Goal: Transaction & Acquisition: Book appointment/travel/reservation

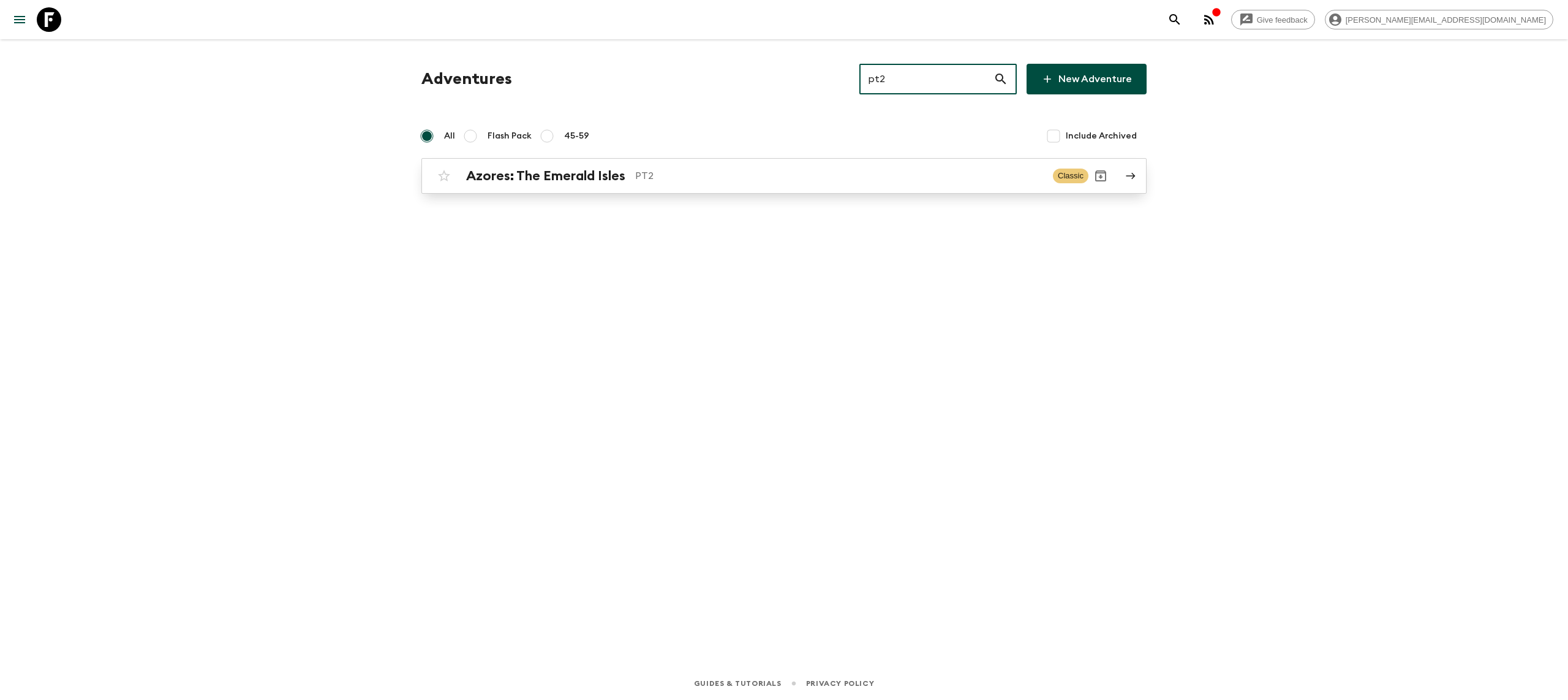
type input "pt2"
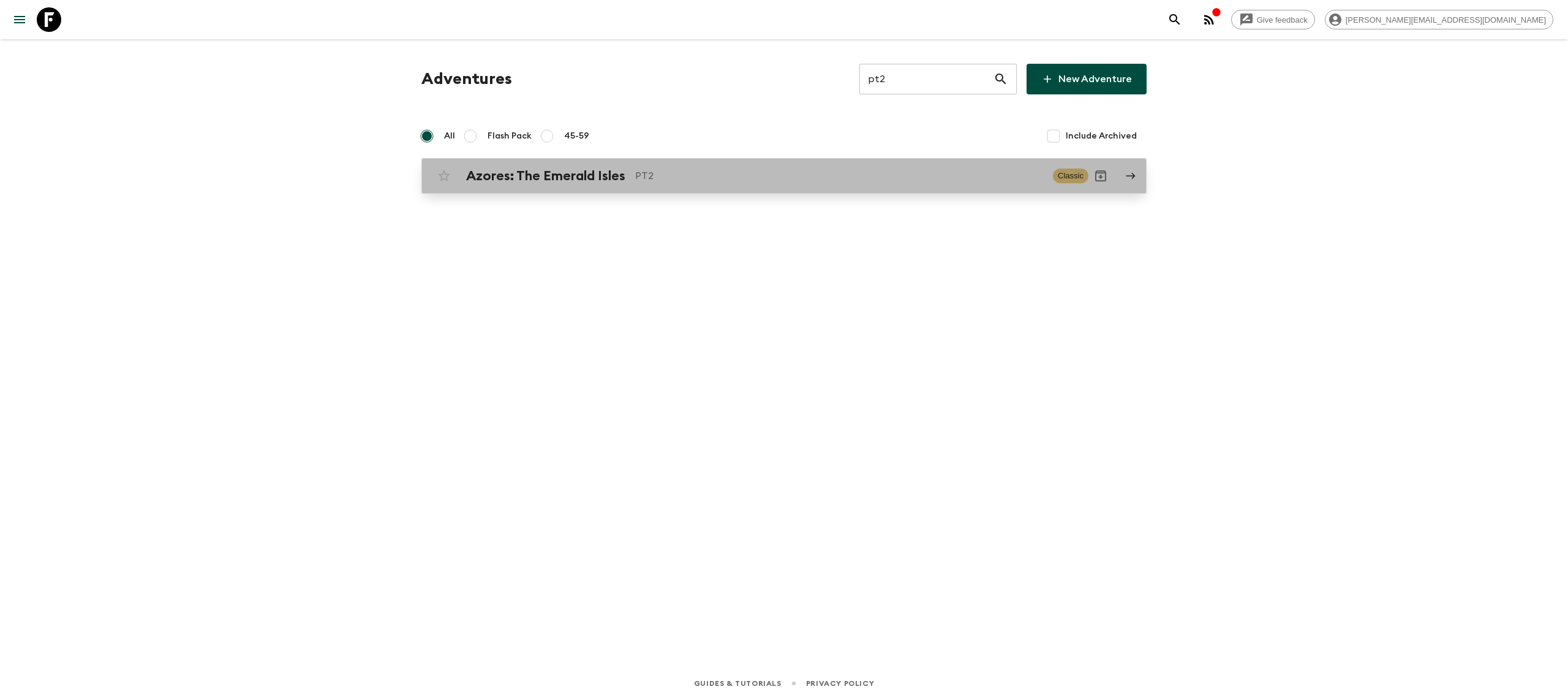
click at [673, 186] on div "Azores: The Emerald Isles PT2 Classic" at bounding box center [761, 176] width 657 height 24
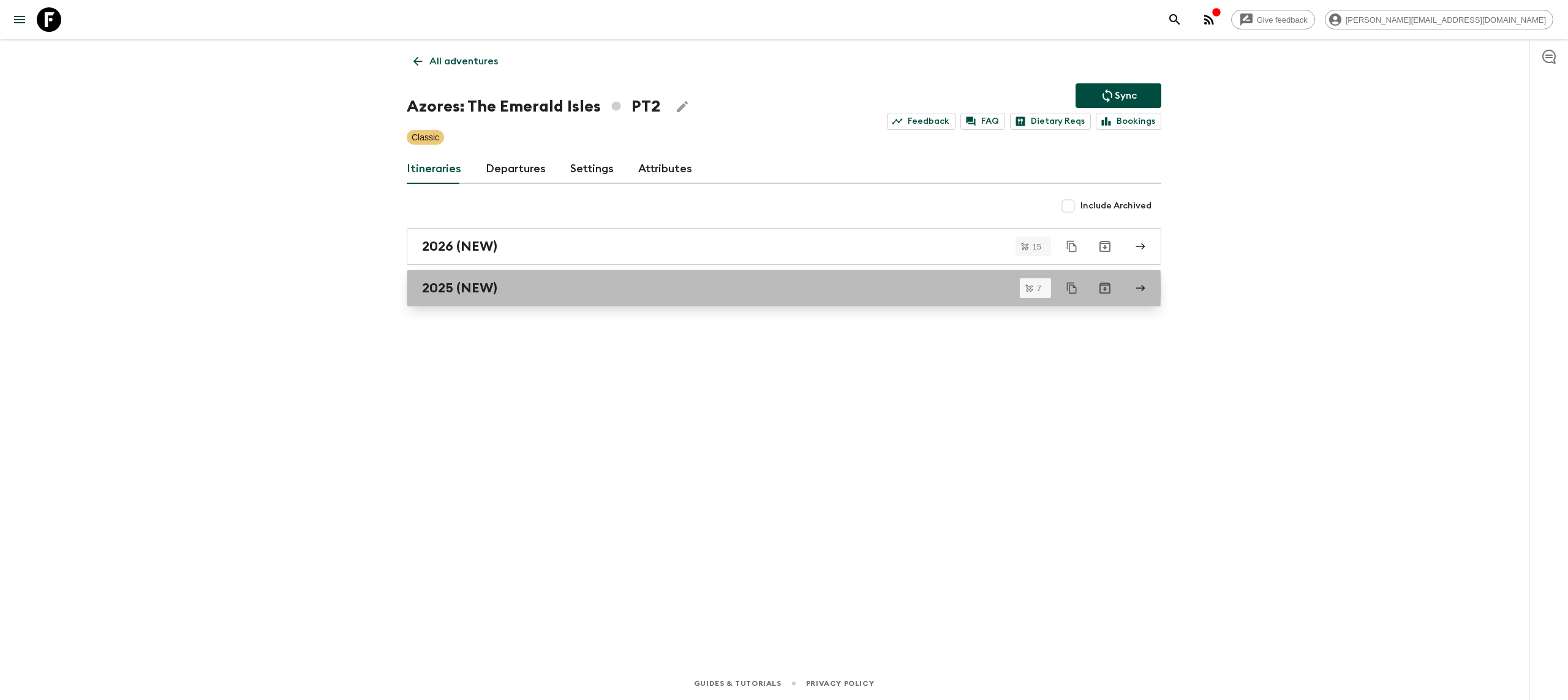
click at [488, 289] on h2 "2025 (NEW)" at bounding box center [460, 288] width 75 height 16
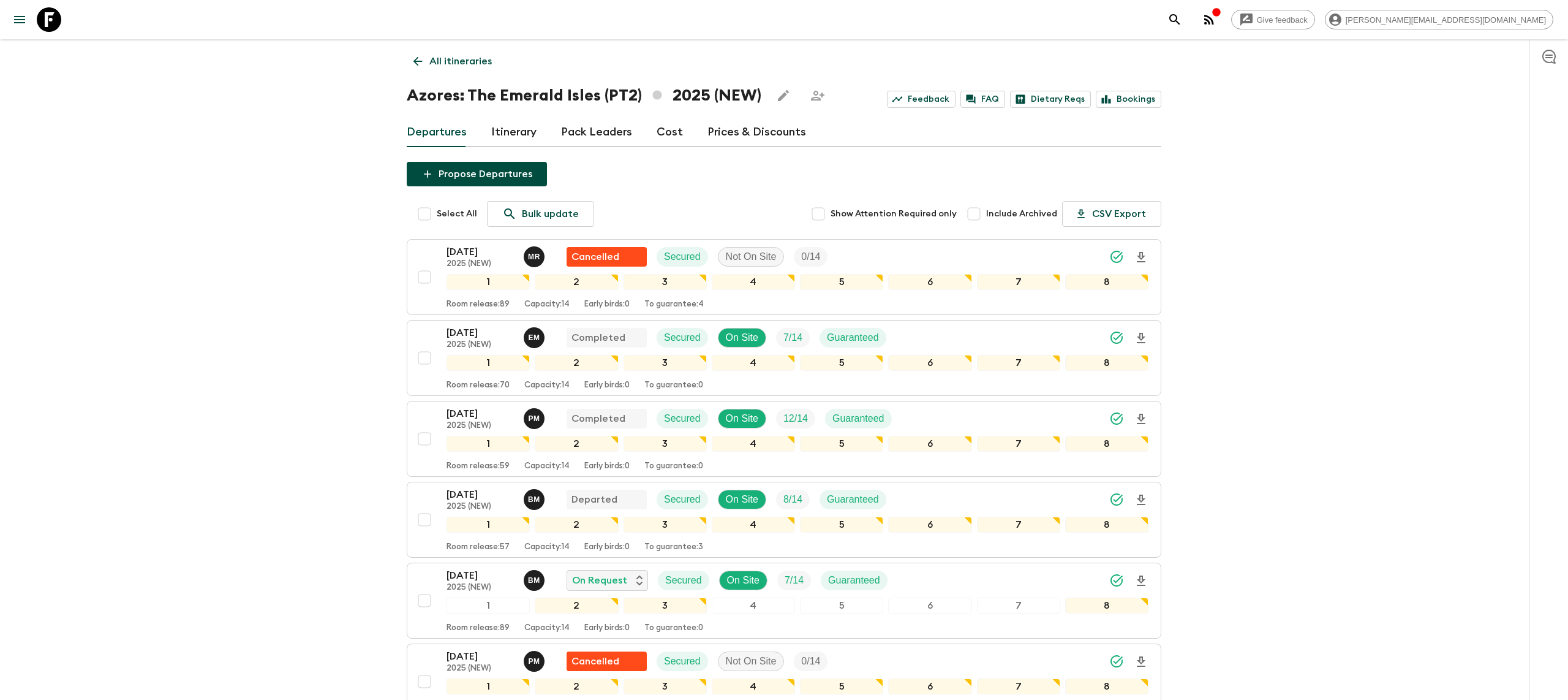
scroll to position [159, 0]
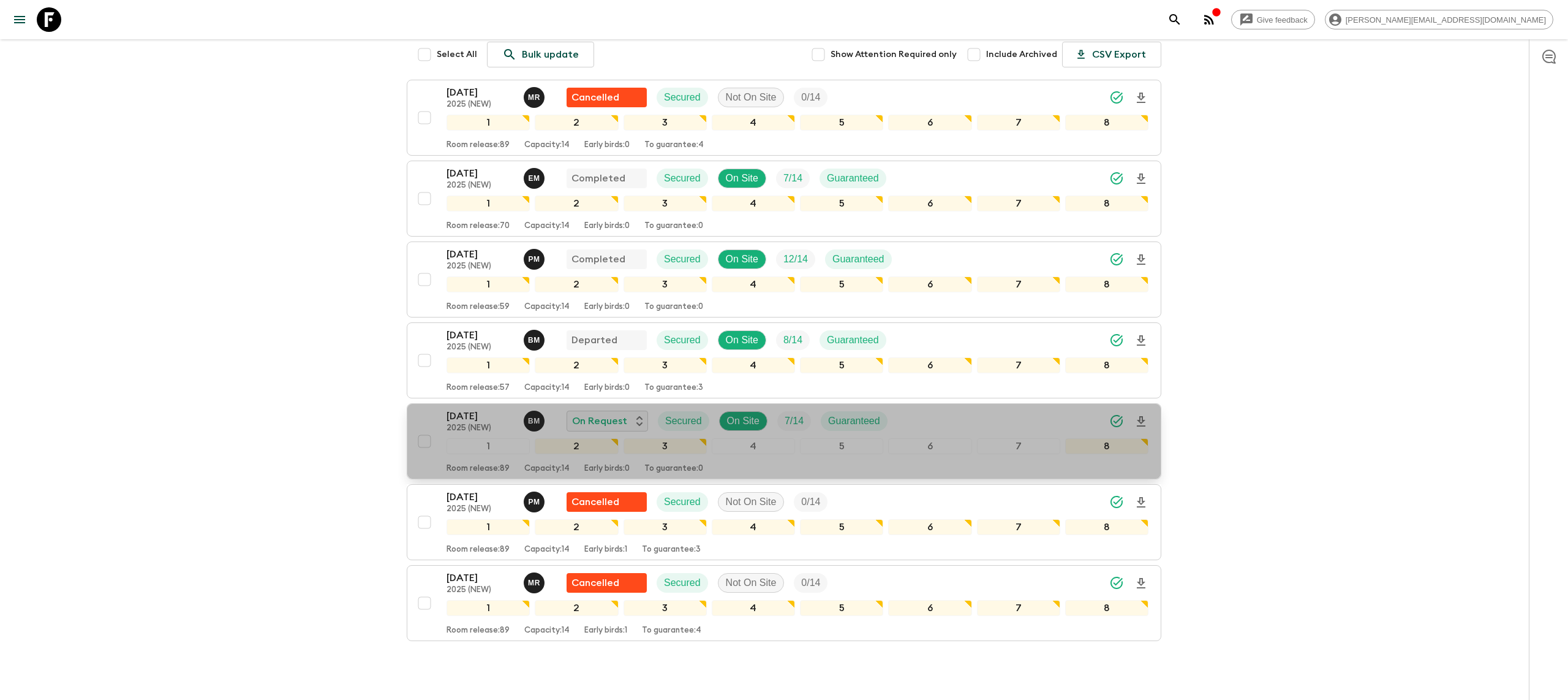
click at [484, 421] on p "[DATE]" at bounding box center [480, 416] width 67 height 15
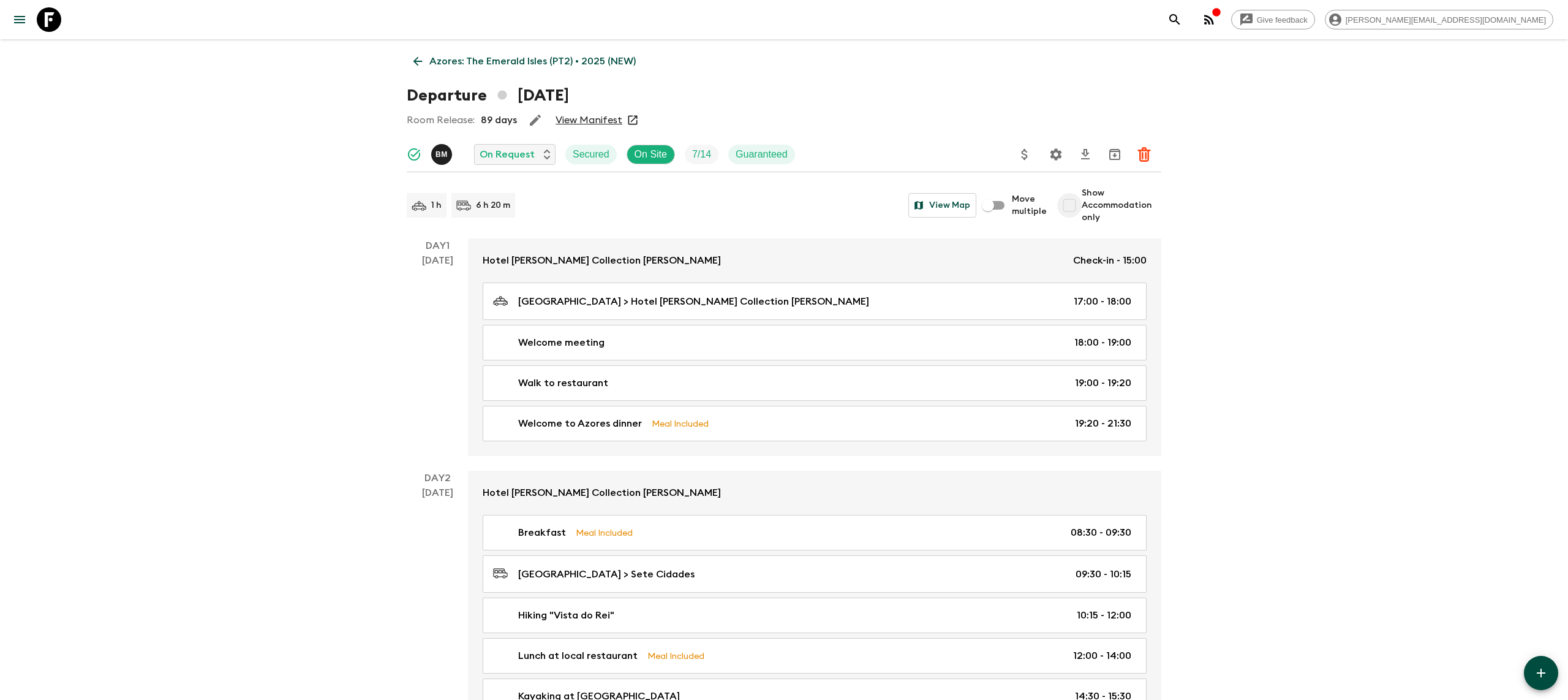
click at [1072, 206] on input "Show Accommodation only" at bounding box center [1070, 205] width 24 height 24
checkbox input "true"
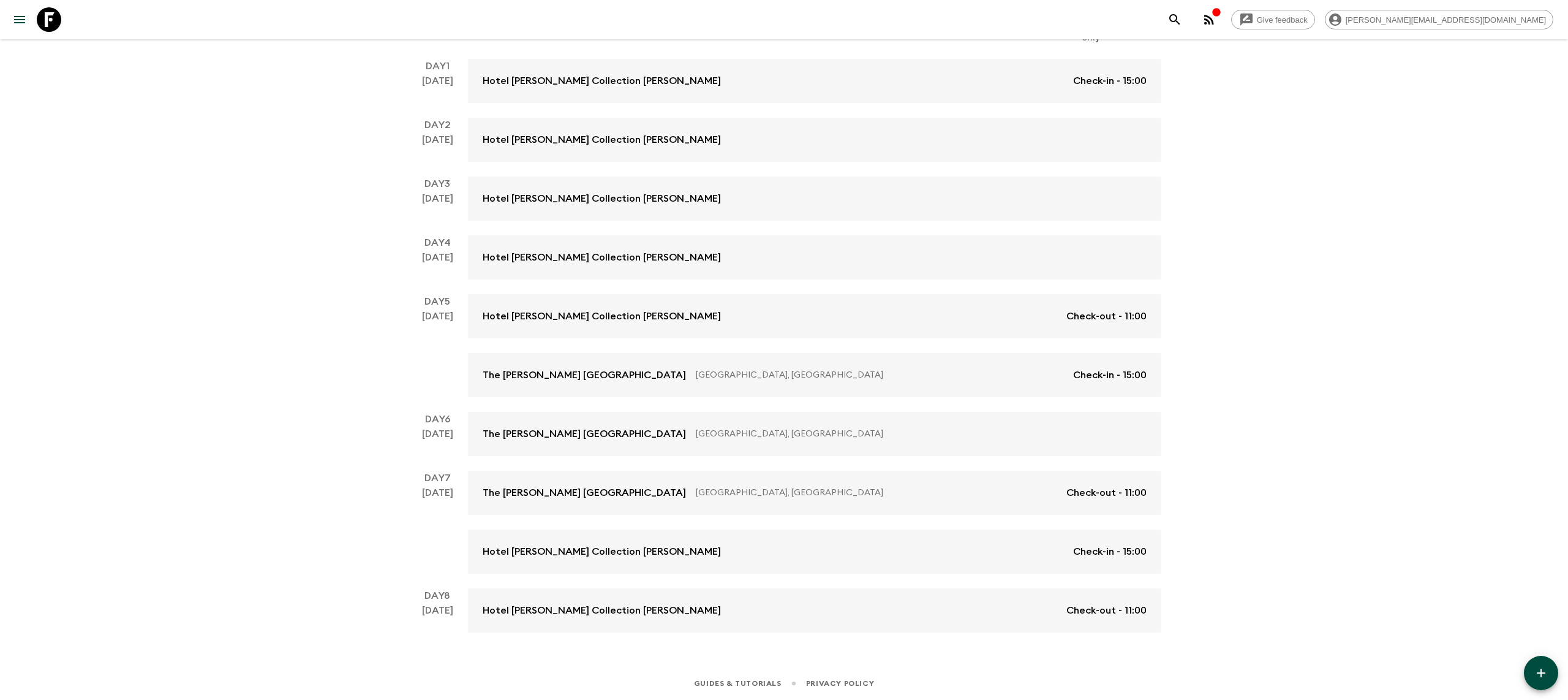
scroll to position [147, 0]
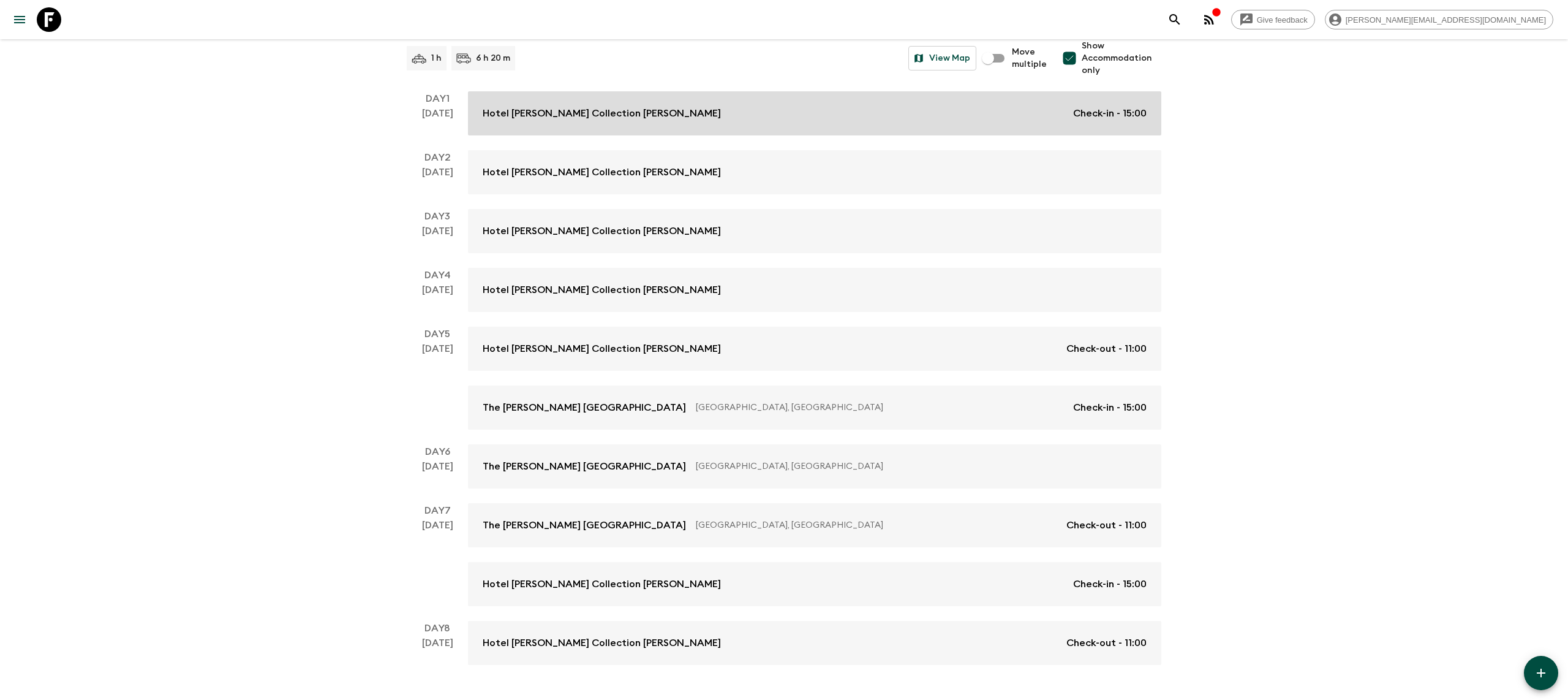
click at [617, 122] on link "Hotel [PERSON_NAME] Collection [PERSON_NAME] Check-in - 15:00" at bounding box center [814, 113] width 693 height 45
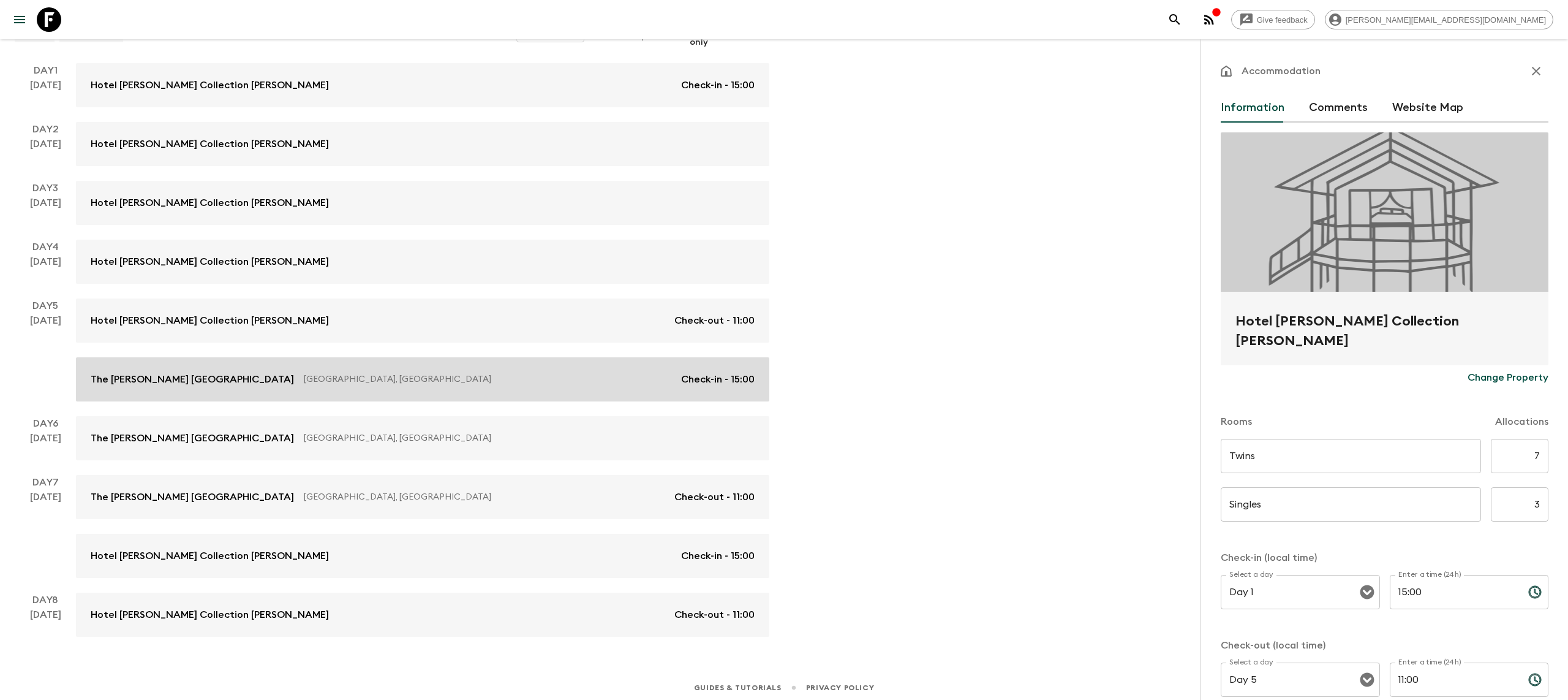
scroll to position [180, 0]
